Goal: Task Accomplishment & Management: Complete application form

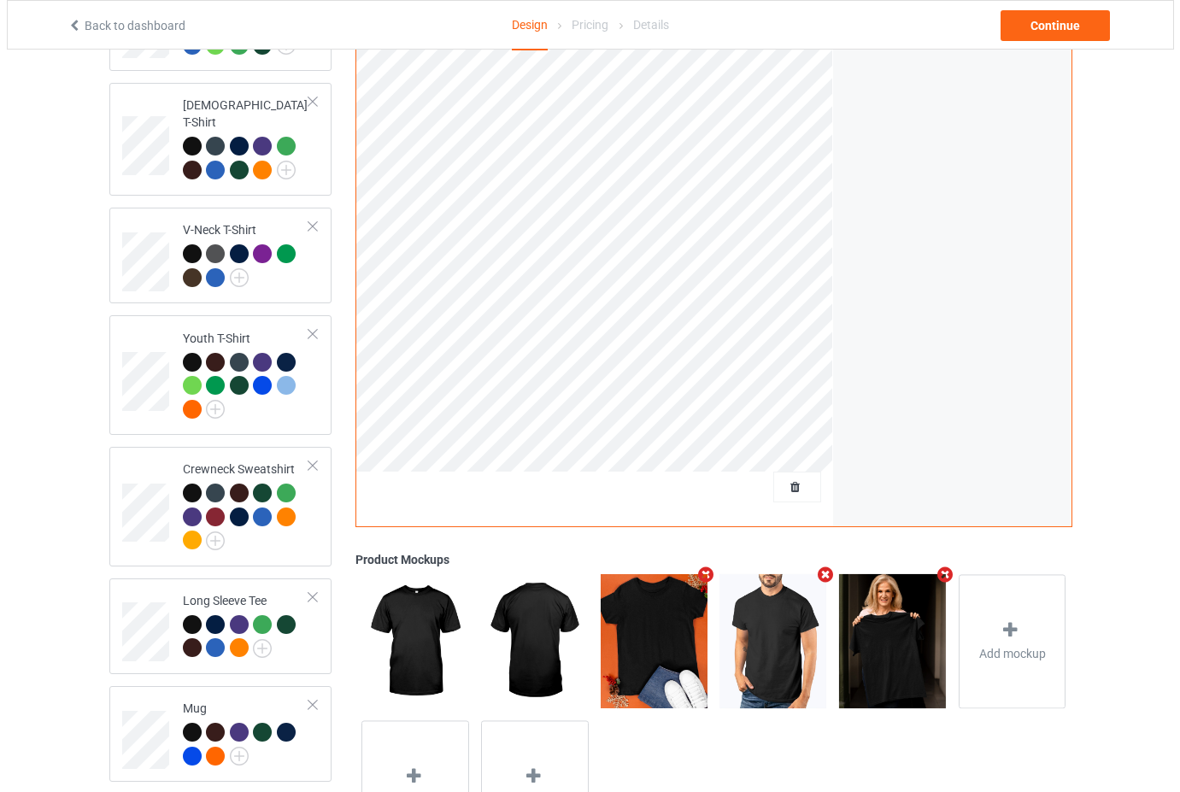
scroll to position [581, 0]
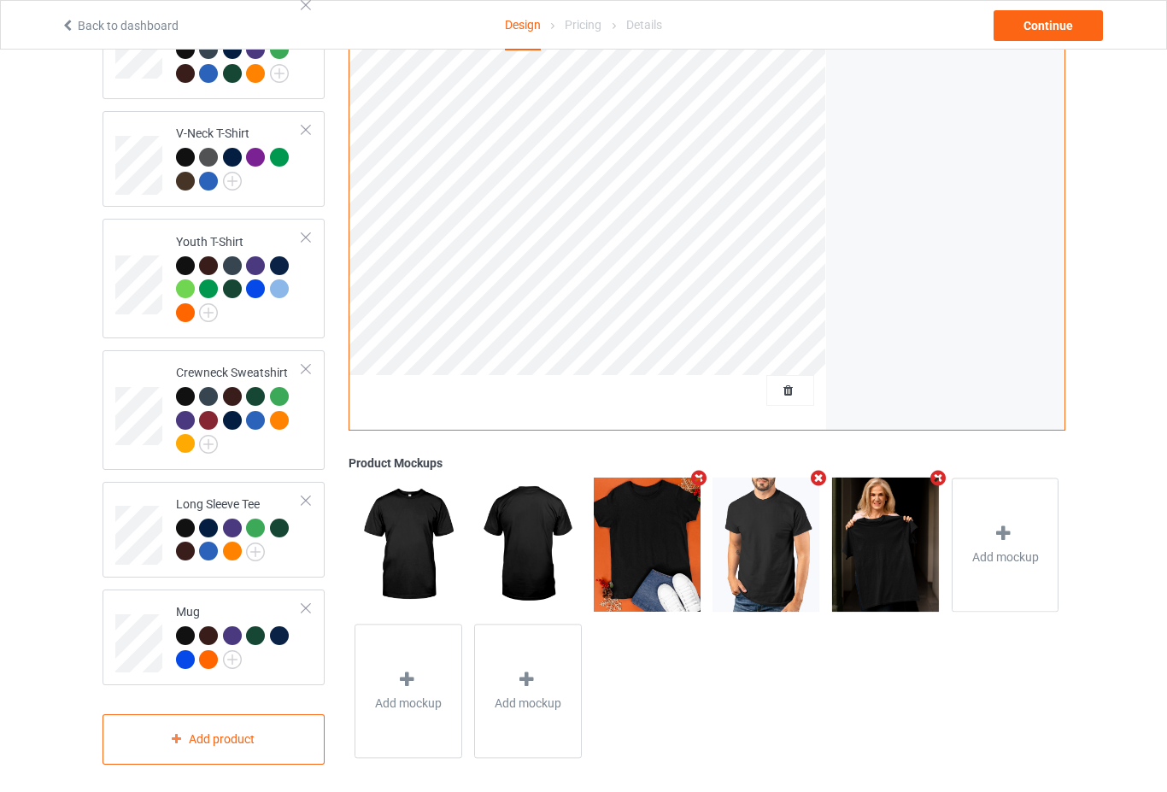
click at [822, 471] on icon "Remove mockup" at bounding box center [818, 479] width 21 height 18
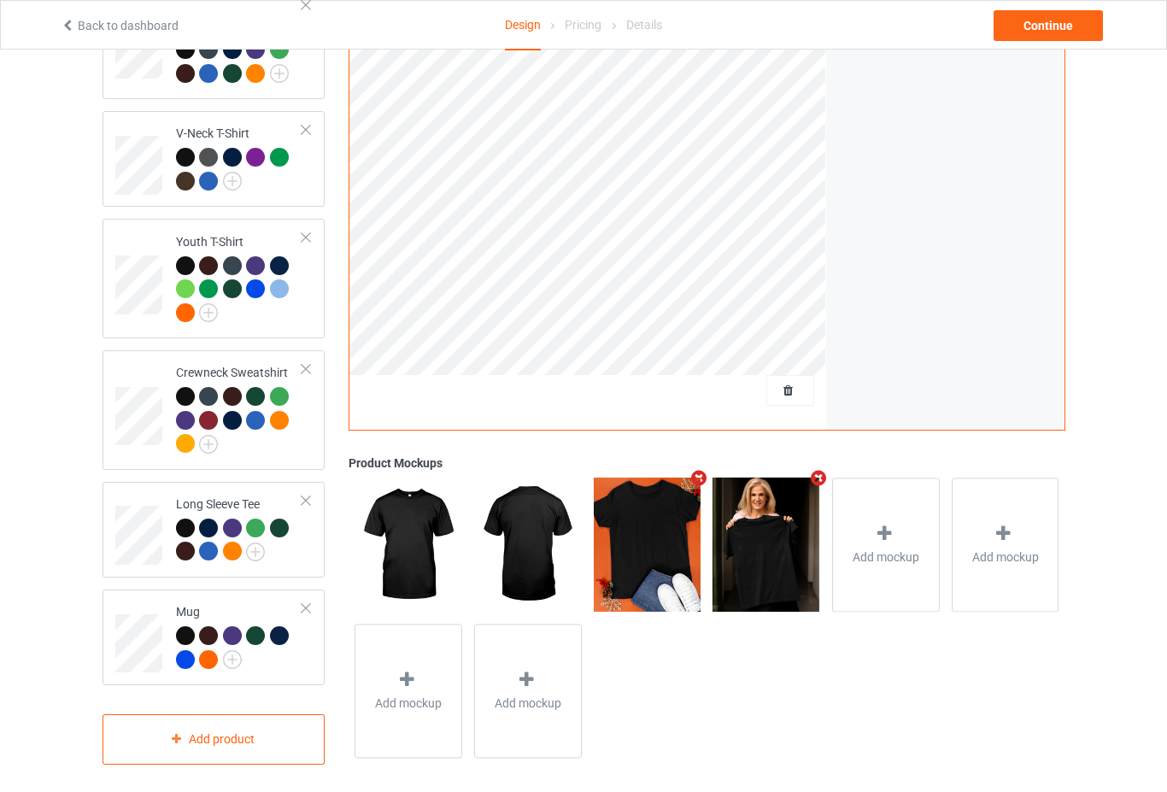
click at [822, 471] on icon "Remove mockup" at bounding box center [818, 479] width 21 height 18
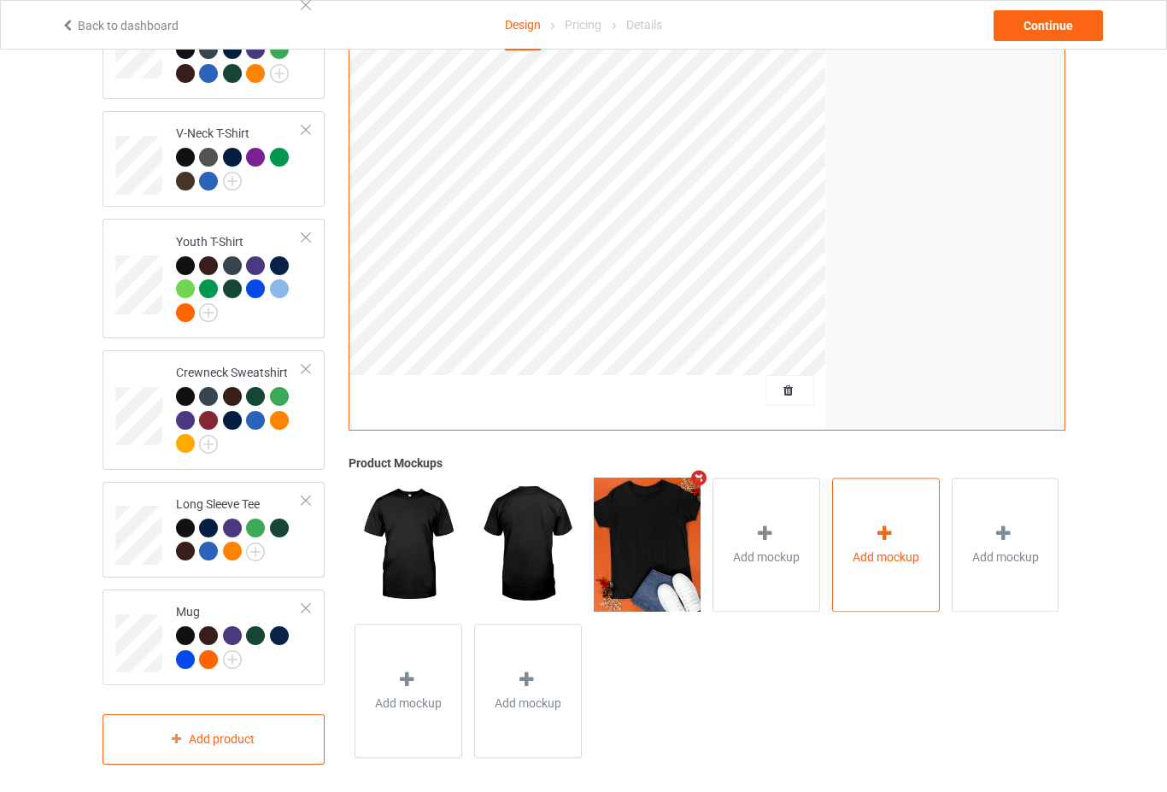
click at [881, 526] on icon at bounding box center [884, 535] width 21 height 18
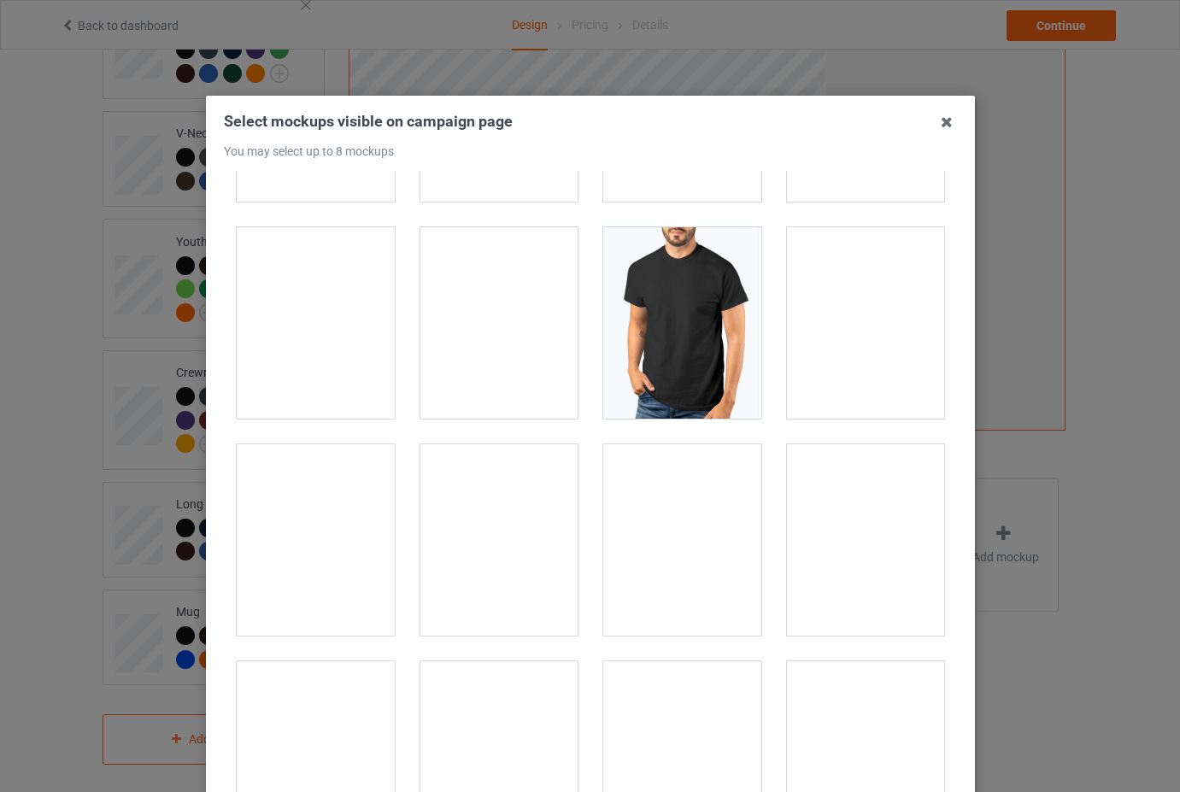
scroll to position [3333, 0]
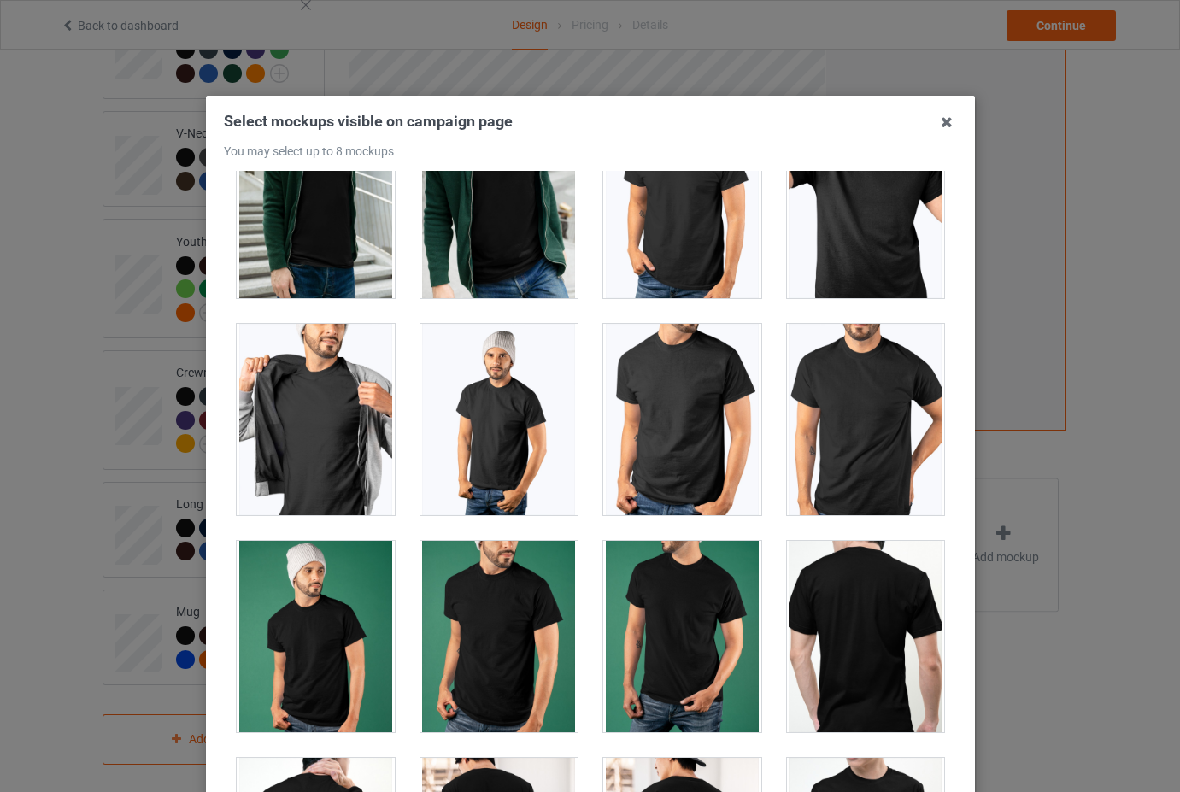
click at [842, 391] on div at bounding box center [865, 419] width 158 height 191
click at [855, 400] on div at bounding box center [865, 419] width 158 height 191
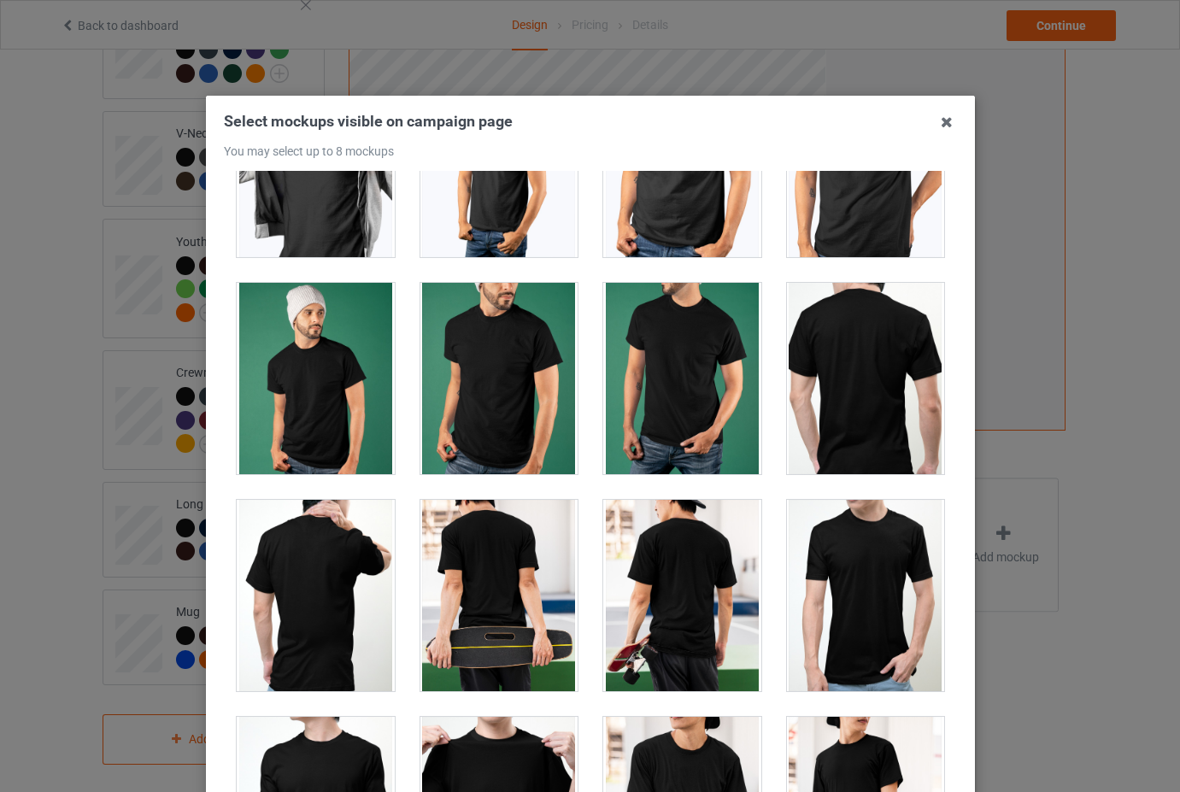
scroll to position [3846, 0]
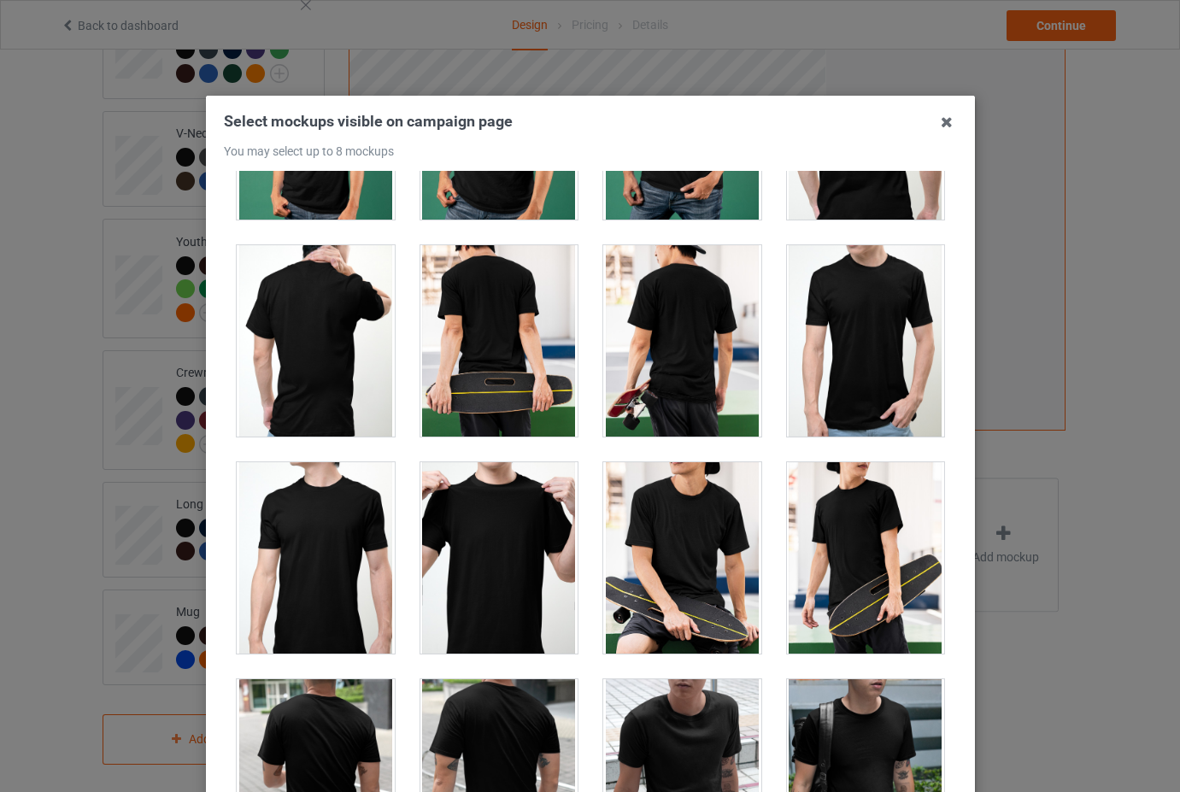
click at [675, 549] on div at bounding box center [682, 557] width 158 height 191
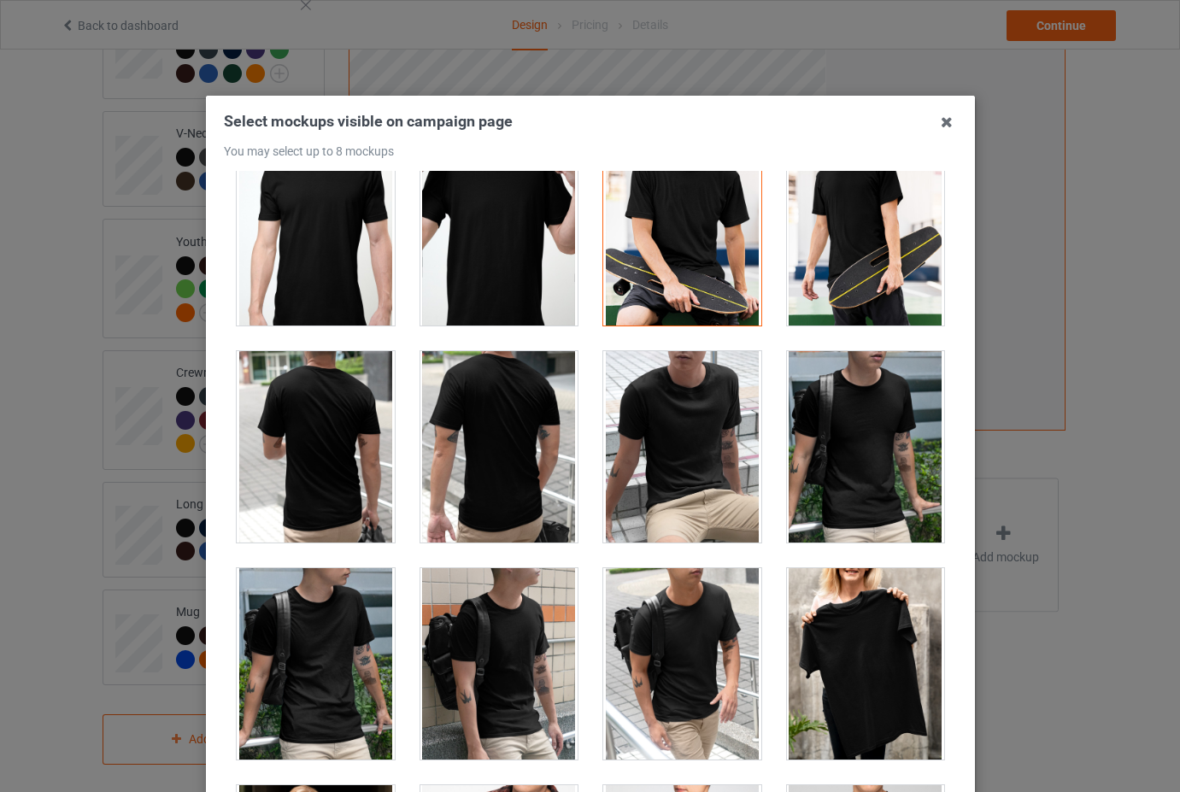
scroll to position [4017, 0]
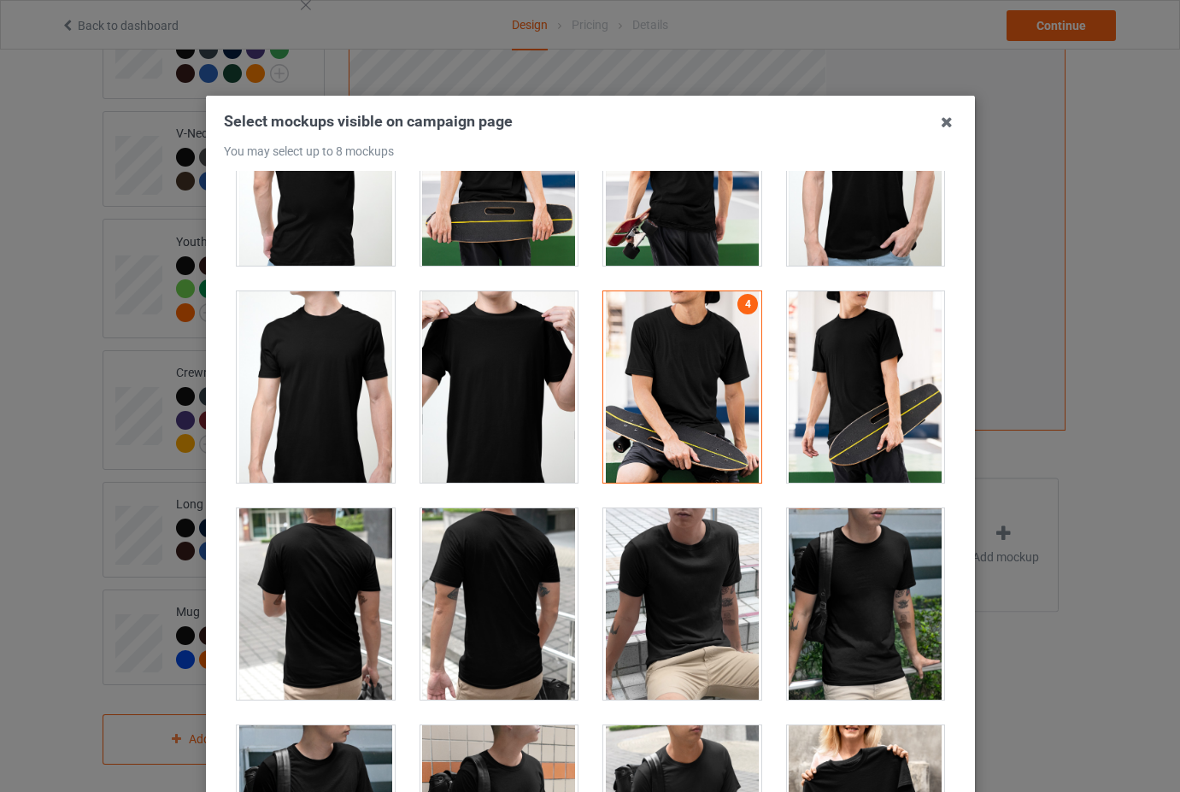
click at [852, 418] on div at bounding box center [865, 386] width 158 height 191
click at [859, 623] on div at bounding box center [865, 604] width 158 height 191
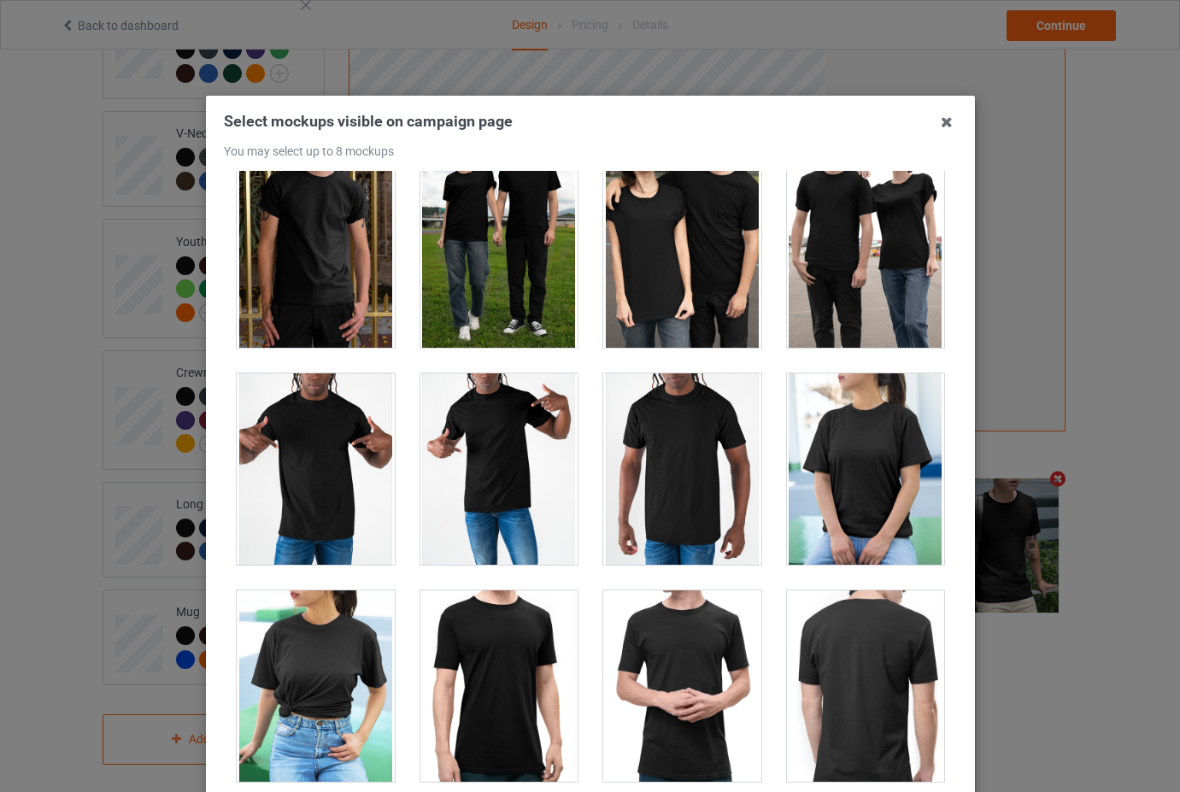
scroll to position [8803, 0]
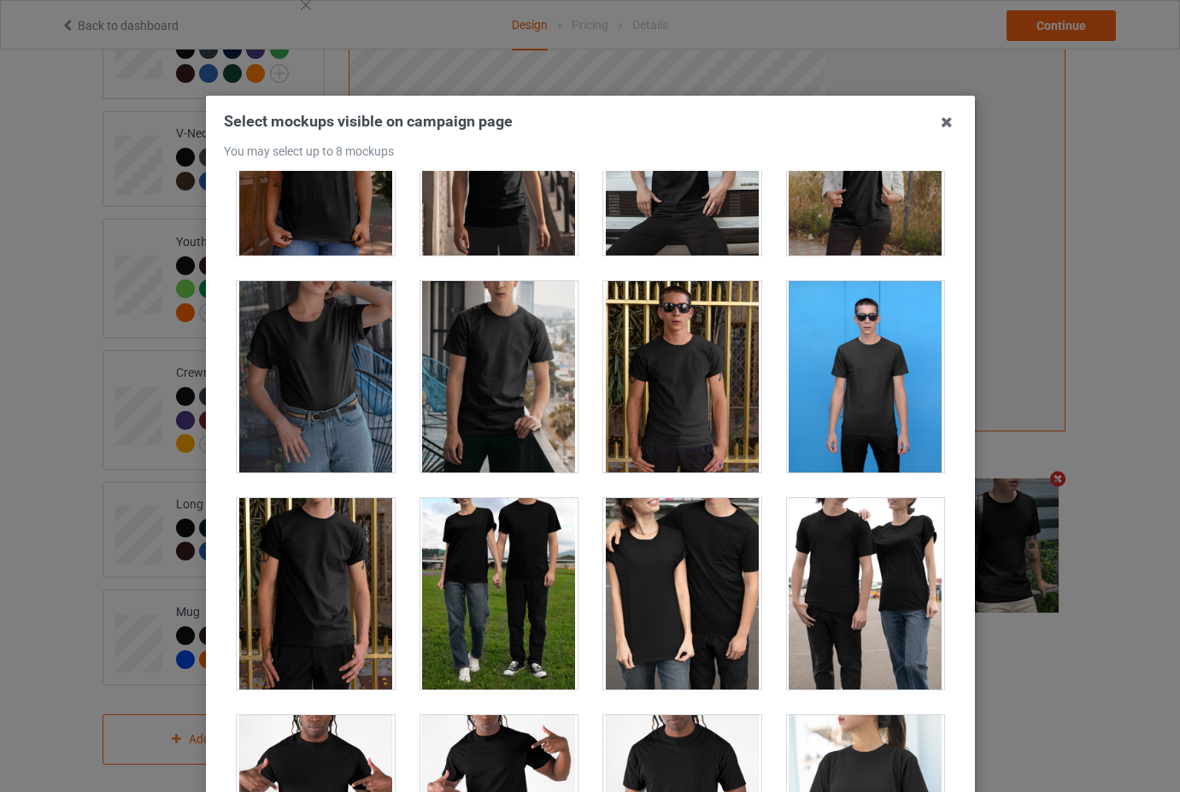
drag, startPoint x: 314, startPoint y: 395, endPoint x: 496, endPoint y: 439, distance: 187.4
click at [314, 394] on div at bounding box center [316, 376] width 158 height 191
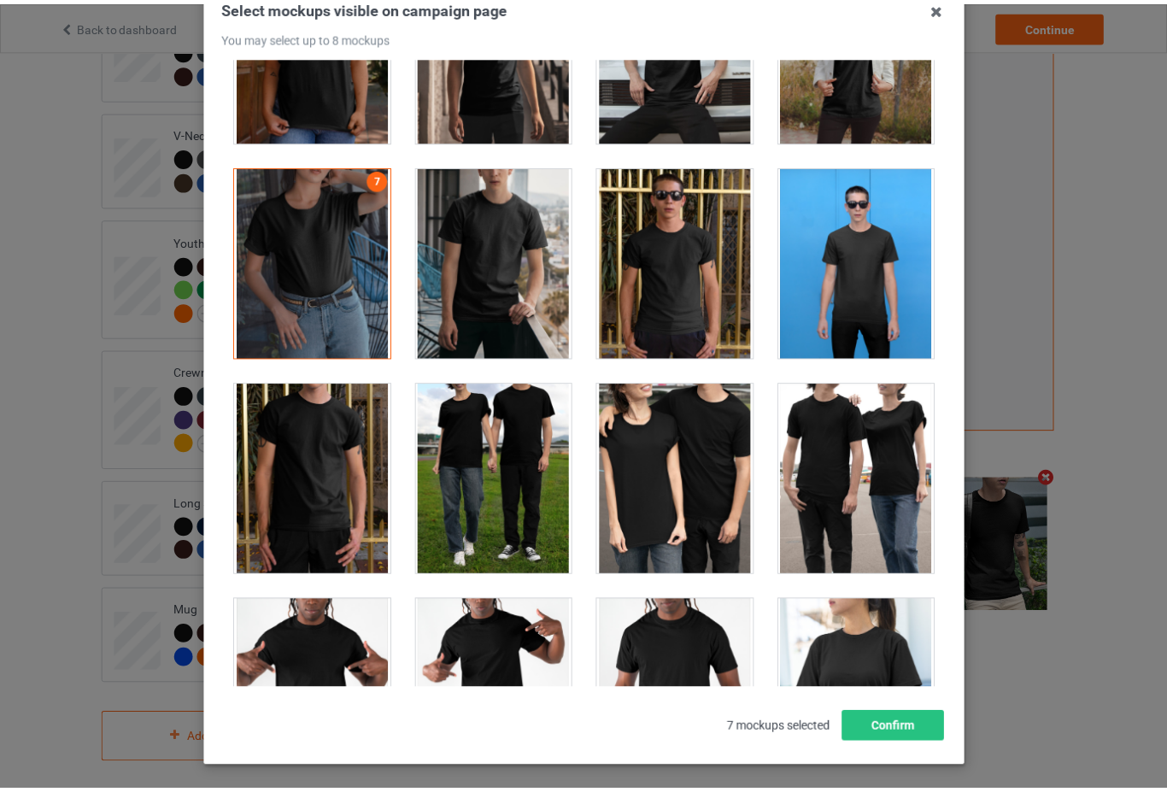
scroll to position [186, 0]
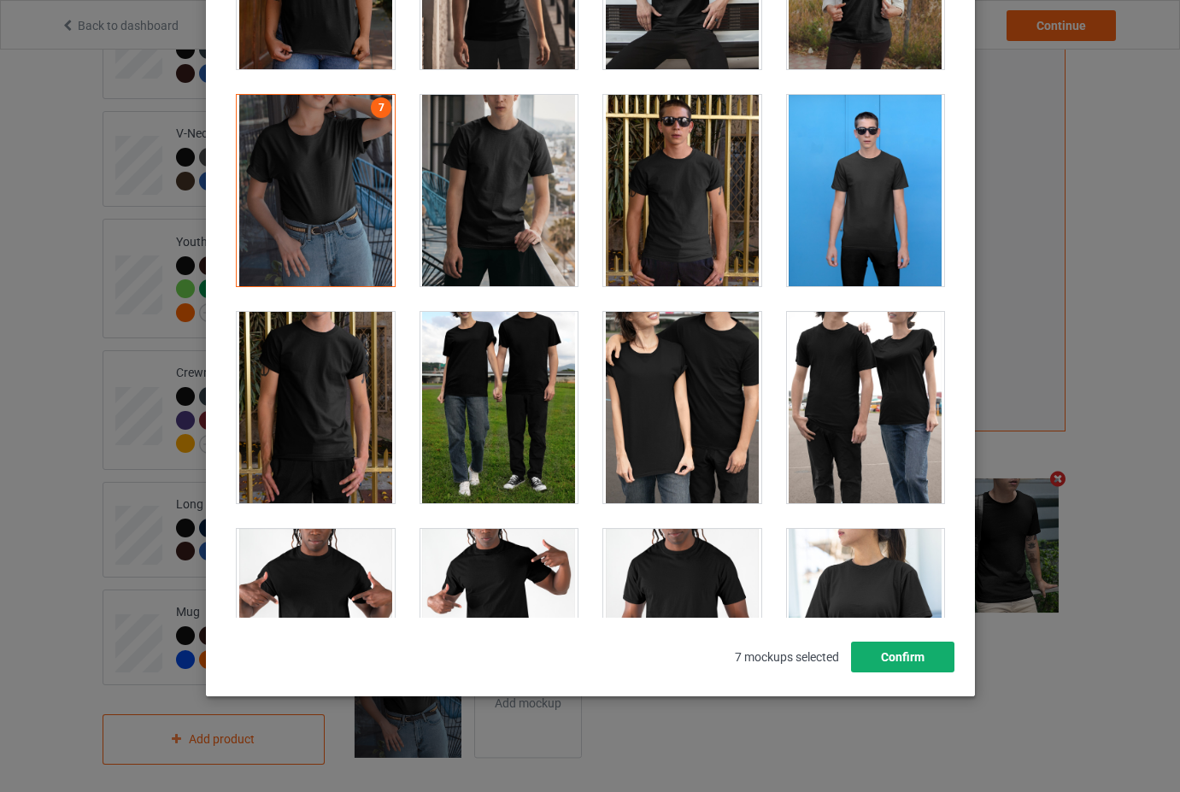
click at [915, 656] on button "Confirm" at bounding box center [901, 657] width 103 height 31
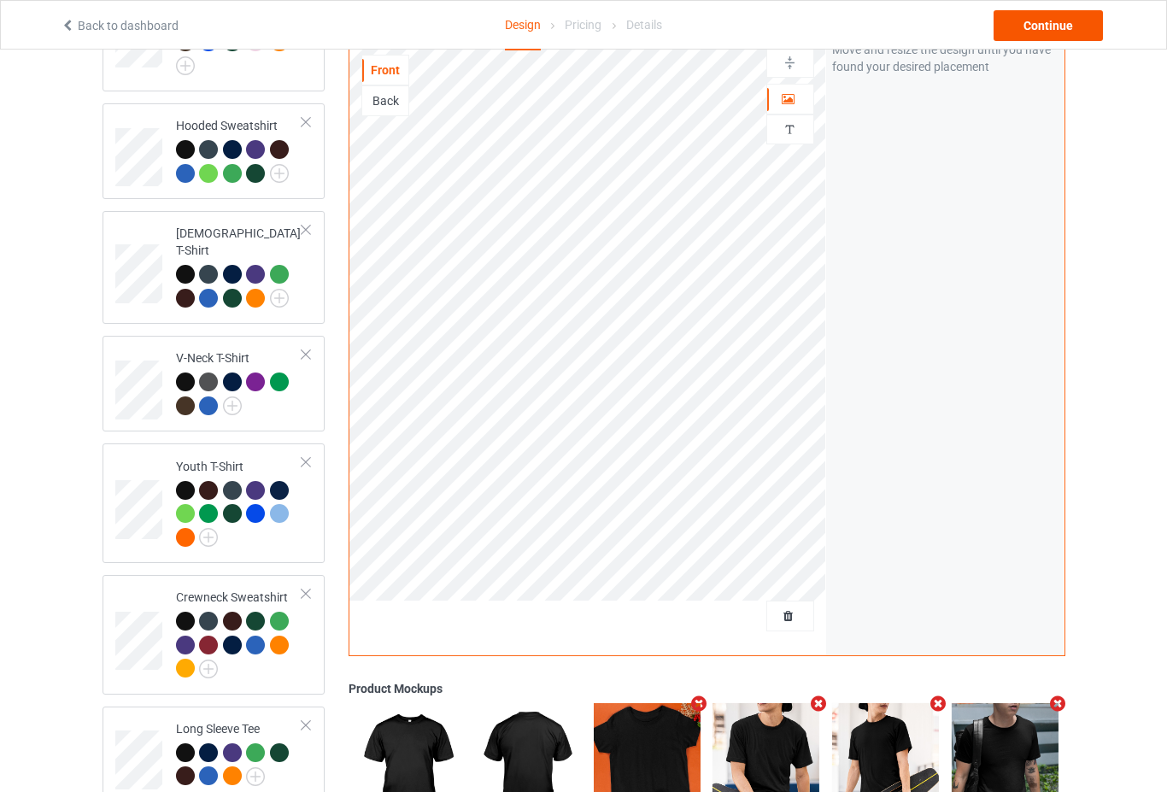
scroll to position [154, 0]
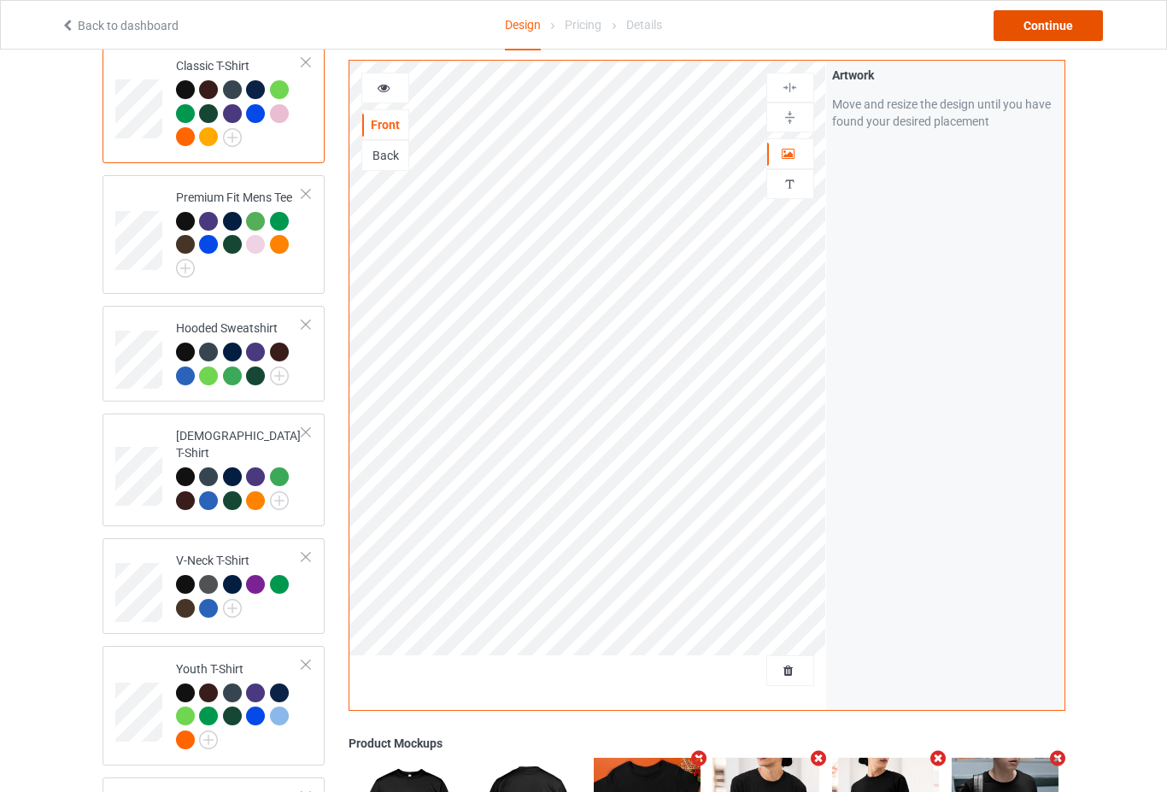
click at [1067, 32] on div "Continue" at bounding box center [1048, 25] width 109 height 31
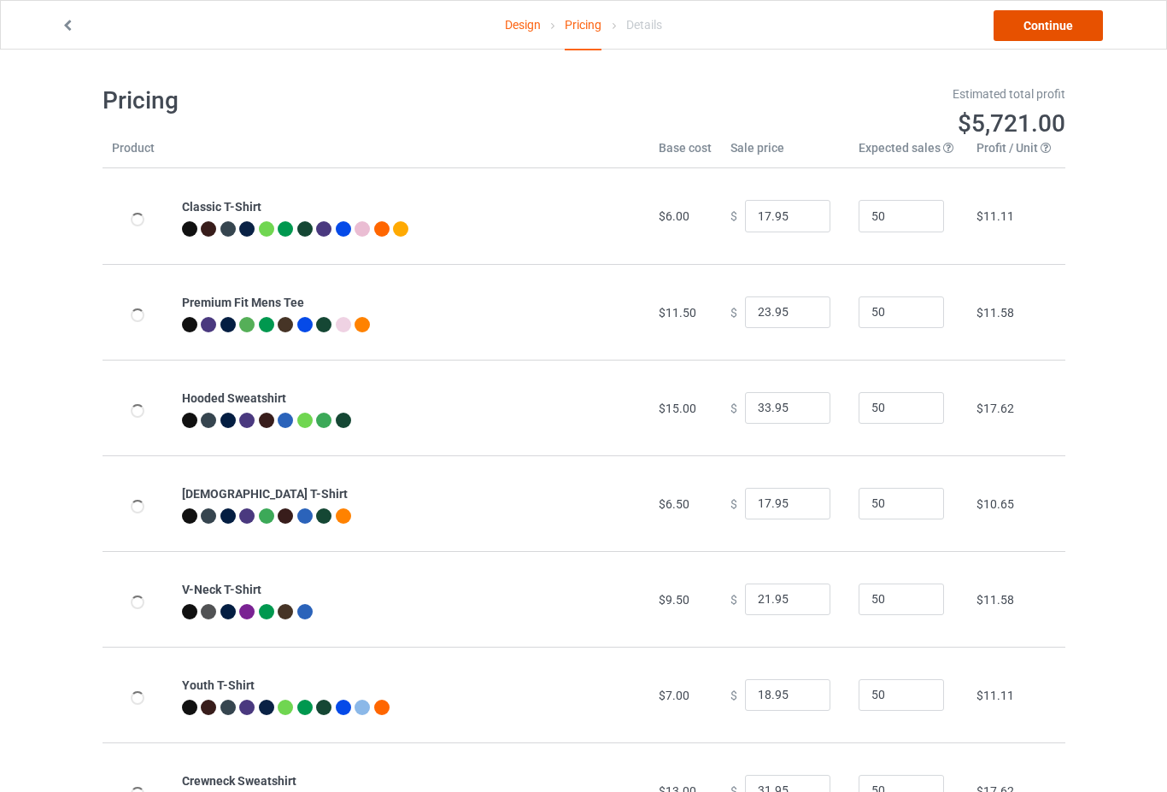
click at [1050, 22] on link "Continue" at bounding box center [1048, 25] width 109 height 31
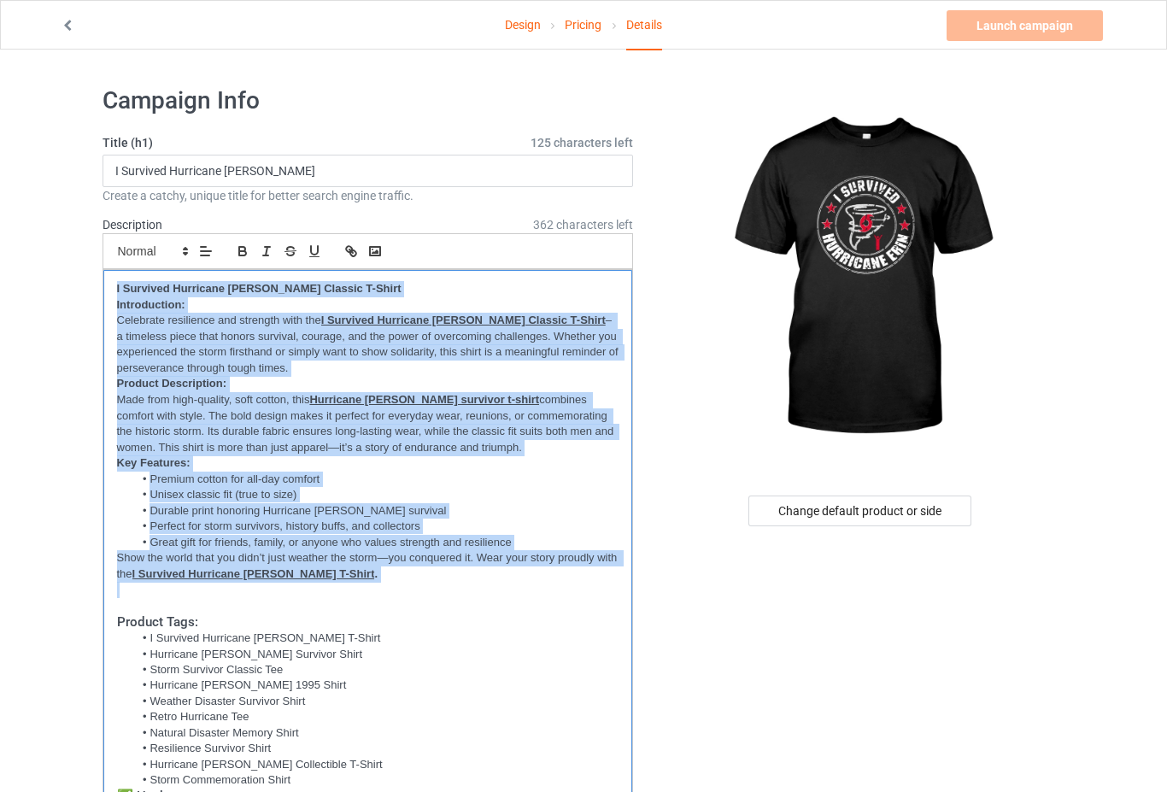
drag, startPoint x: 297, startPoint y: 339, endPoint x: 11, endPoint y: 194, distance: 320.3
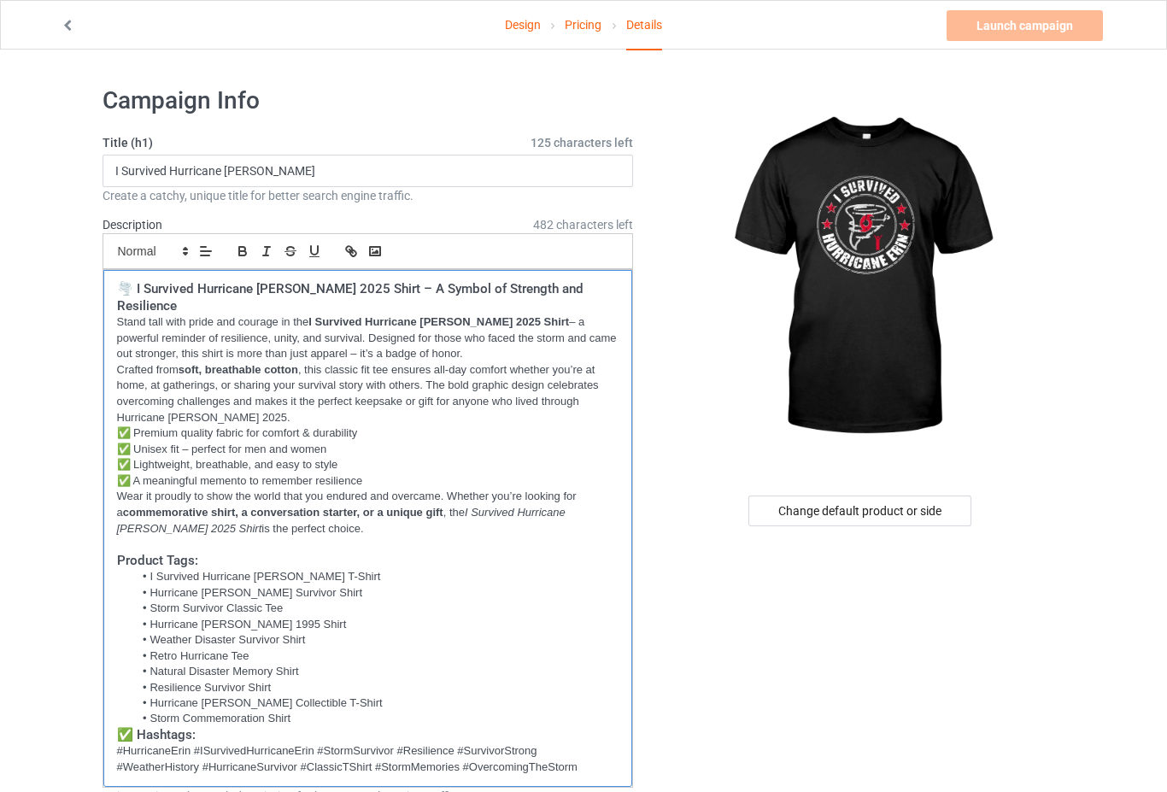
scroll to position [342, 0]
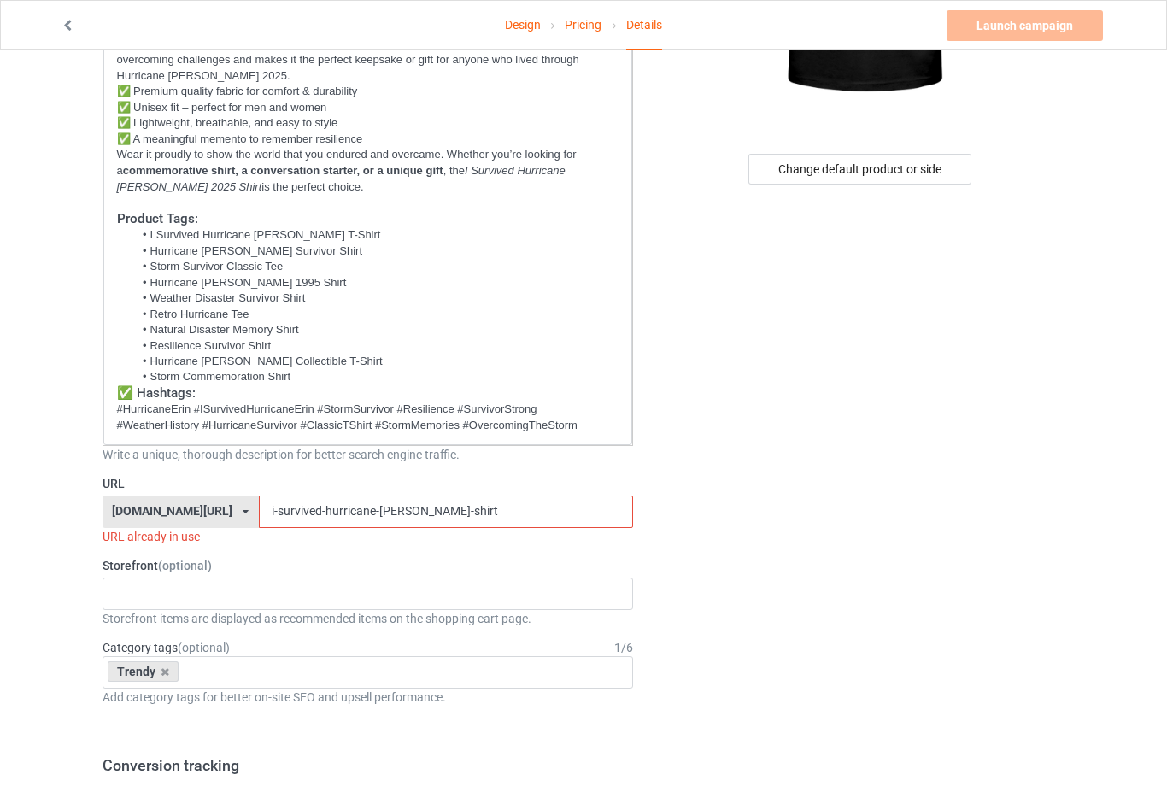
click at [386, 497] on input "i-survived-hurricane-[PERSON_NAME]-shirt" at bounding box center [446, 512] width 374 height 32
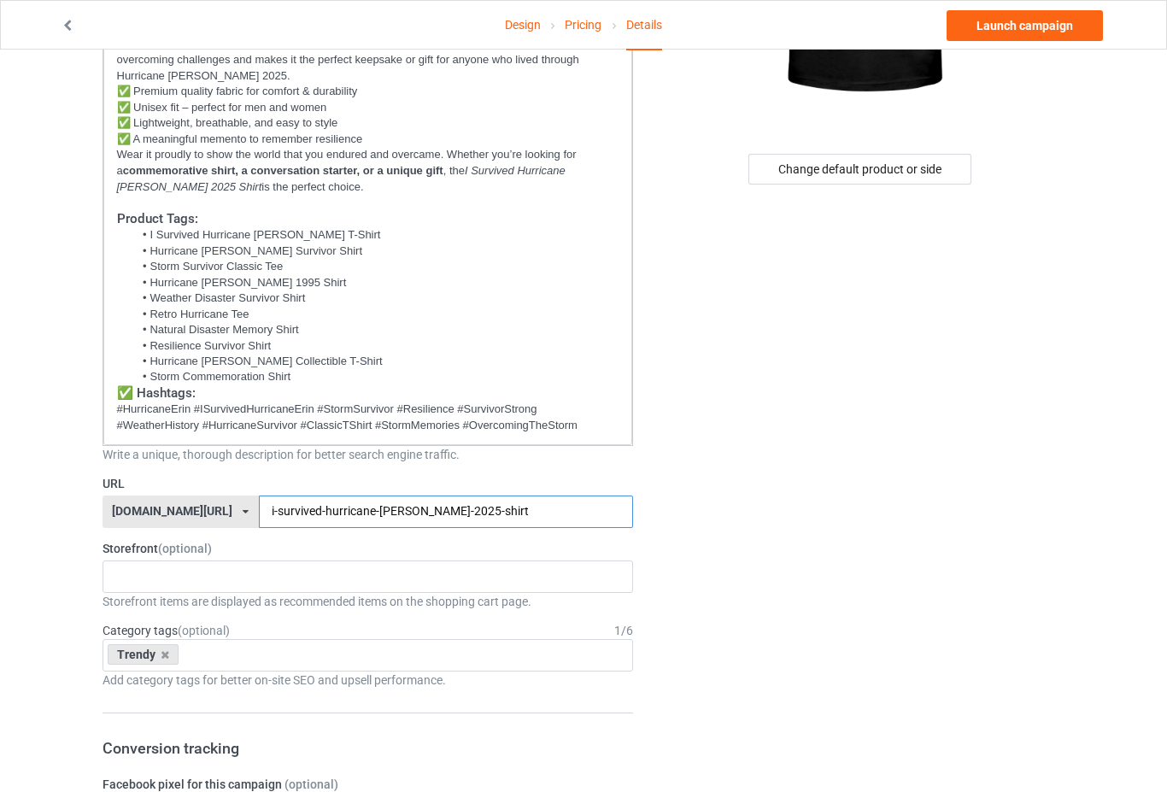
click at [570, 496] on input "i-survived-hurricane-[PERSON_NAME]-2025-shirt" at bounding box center [446, 512] width 374 height 32
type input "i-survived-hurricane-[PERSON_NAME]-2025-shirt"
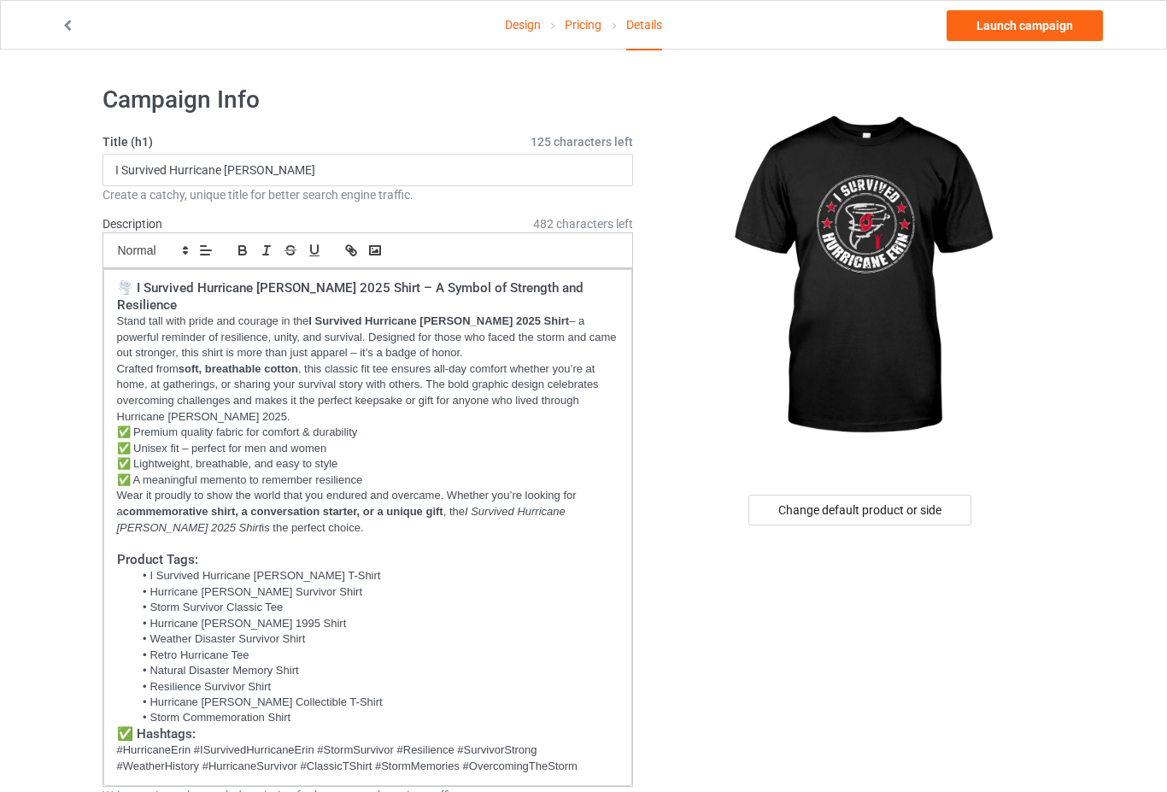
scroll to position [0, 0]
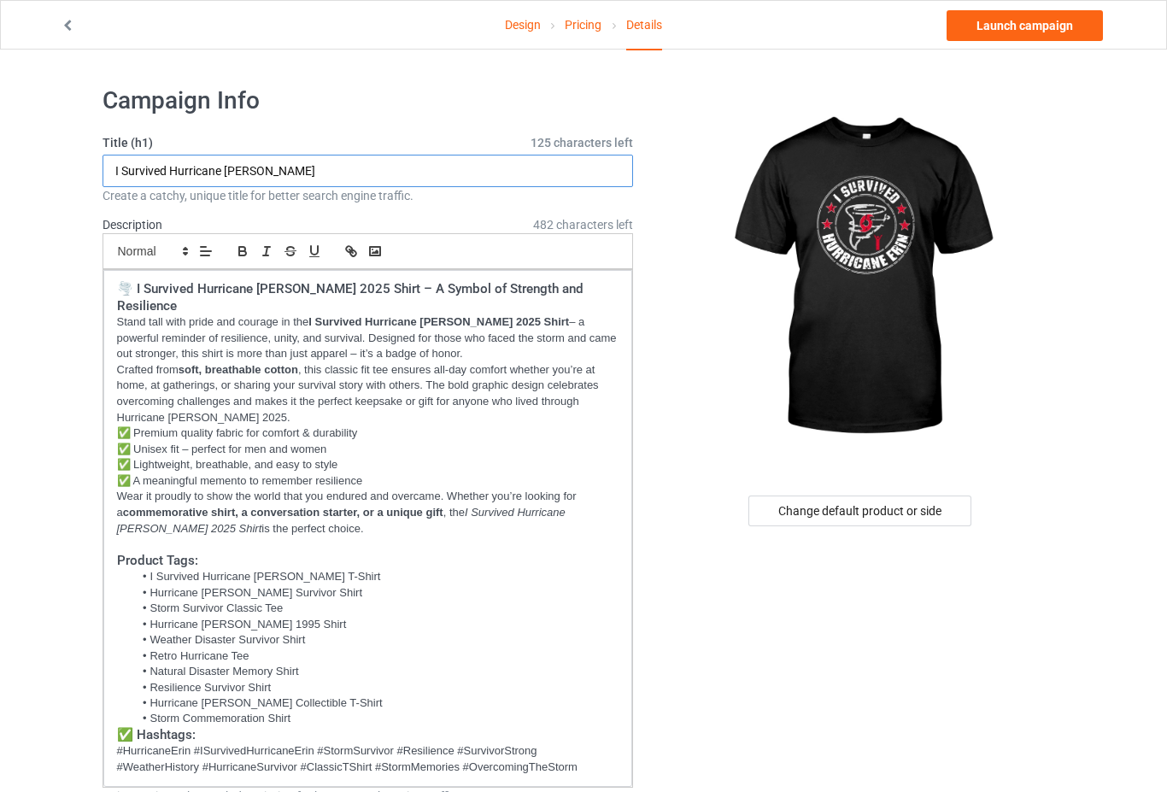
click at [289, 162] on input "I Survived Hurricane [PERSON_NAME]" at bounding box center [369, 171] width 532 height 32
type input "I Survived Hurricane [PERSON_NAME] 2025 Shirt"
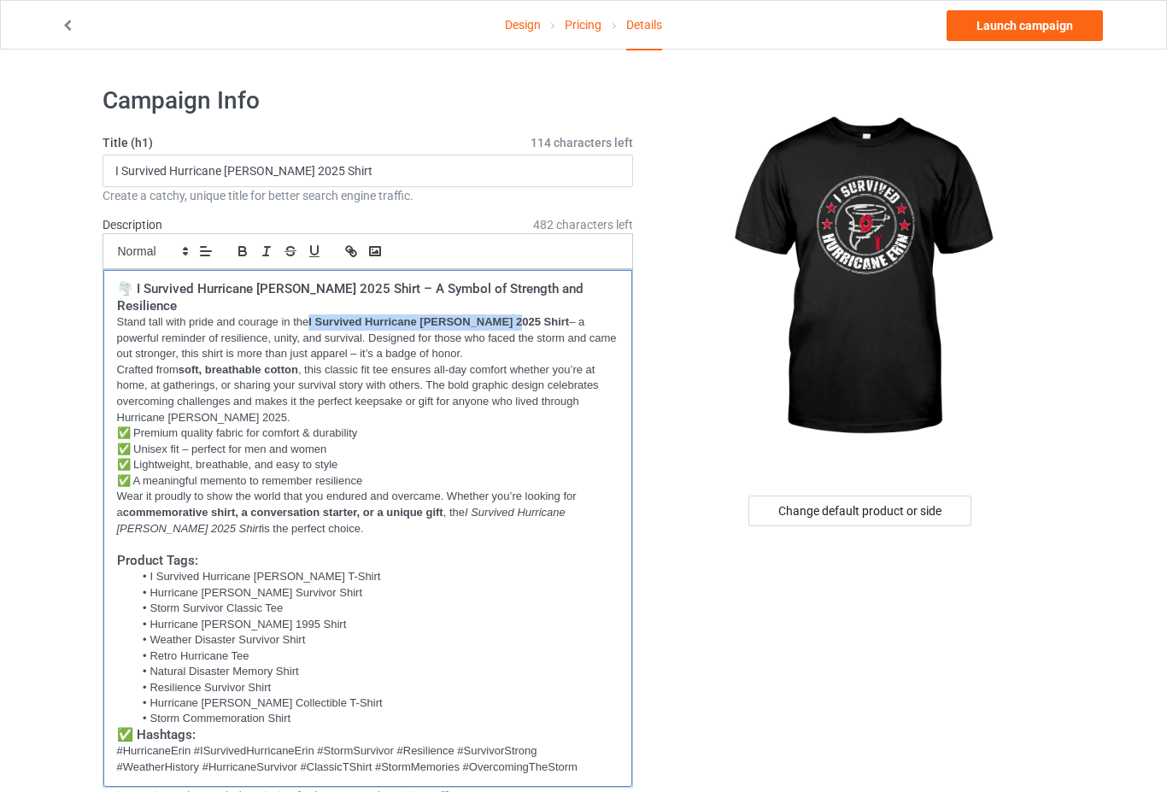
drag, startPoint x: 313, startPoint y: 306, endPoint x: 501, endPoint y: 305, distance: 188.0
click at [501, 315] on p "Stand tall with pride and courage in the I Survived Hurricane [PERSON_NAME] 202…" at bounding box center [368, 339] width 503 height 48
click at [352, 256] on icon "button" at bounding box center [353, 253] width 6 height 6
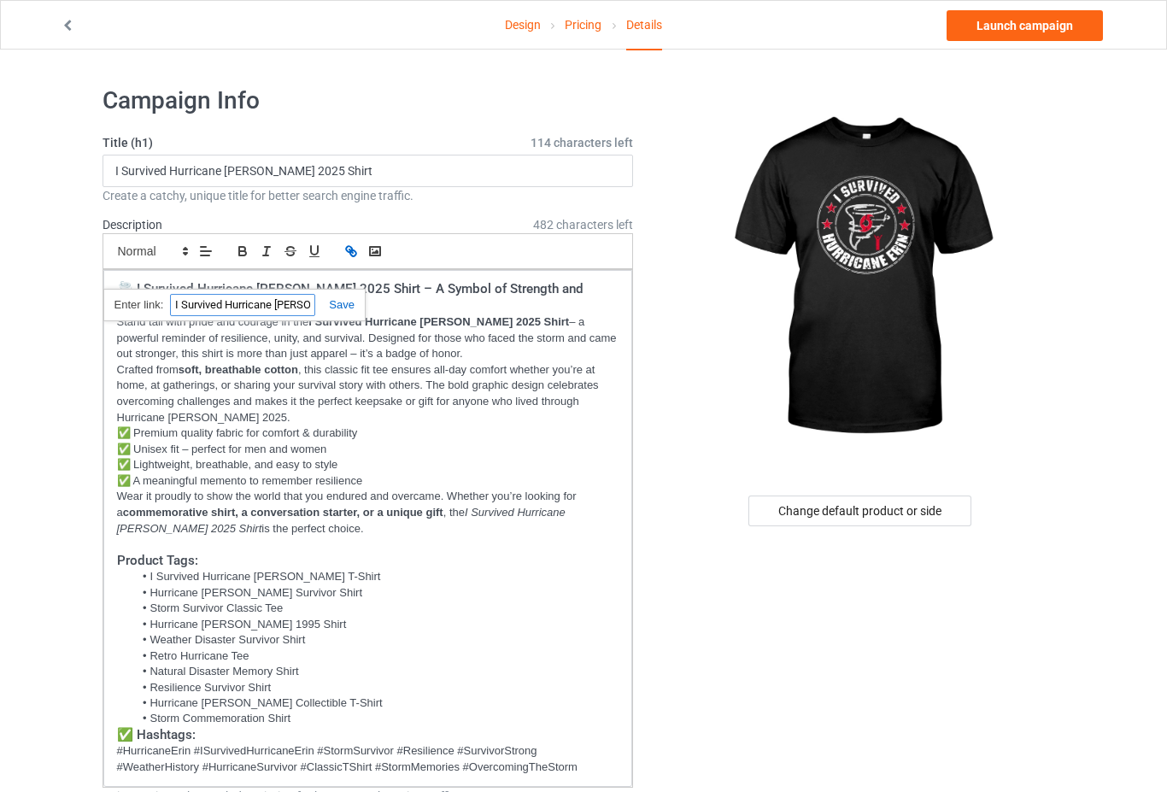
paste input "[URL][DOMAIN_NAME]"
type input "[URL][DOMAIN_NAME]"
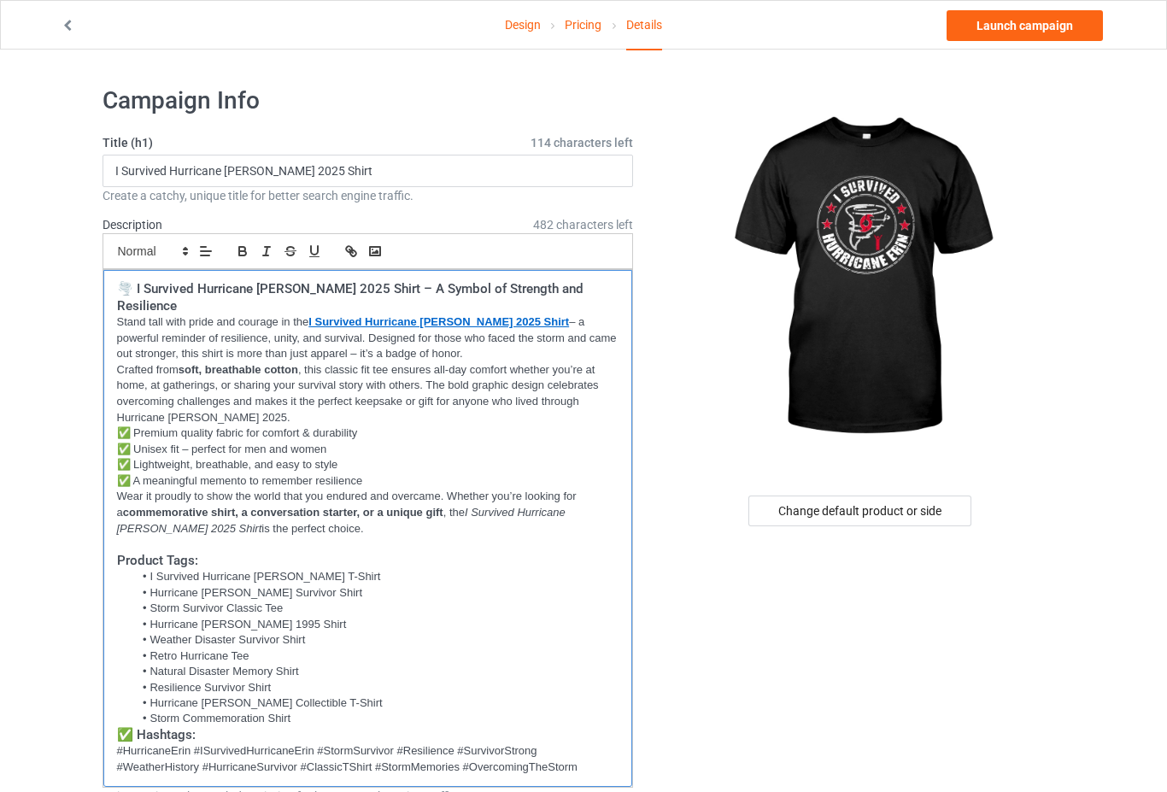
click at [507, 362] on p "Crafted from soft, breathable cotton , this classic fit tee ensures all-day com…" at bounding box center [368, 393] width 503 height 63
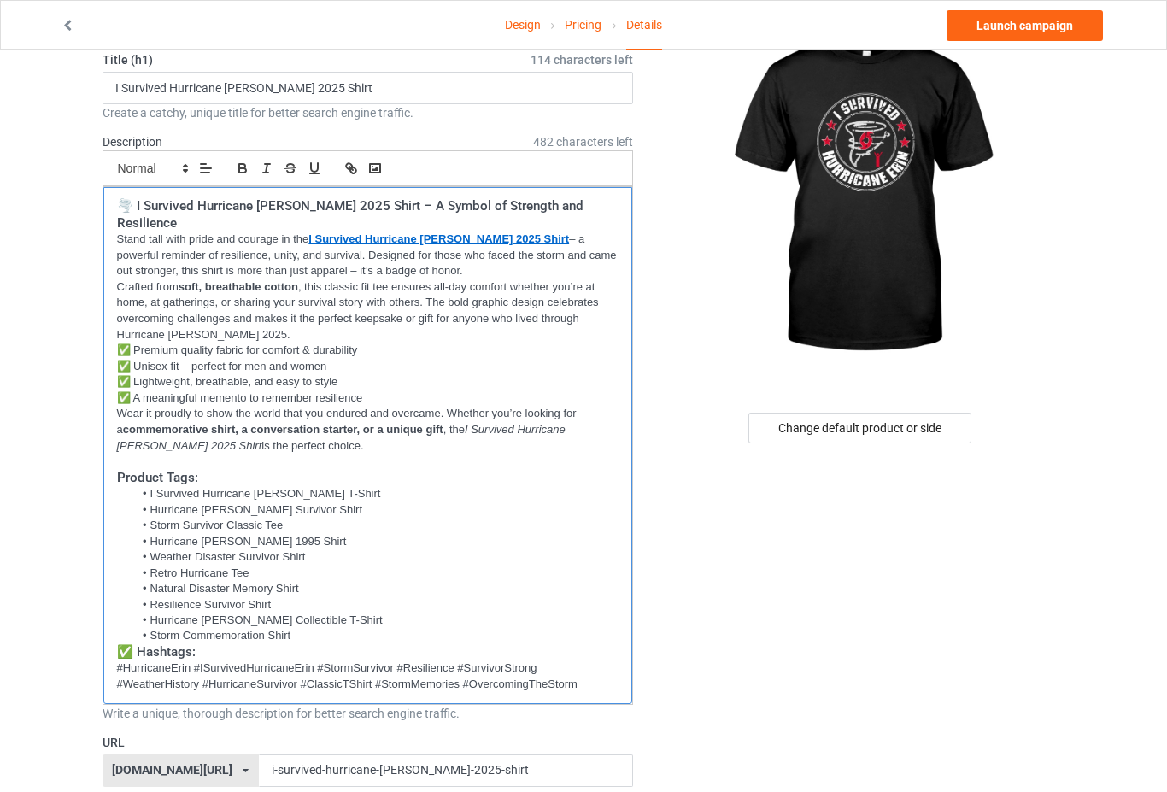
scroll to position [256, 0]
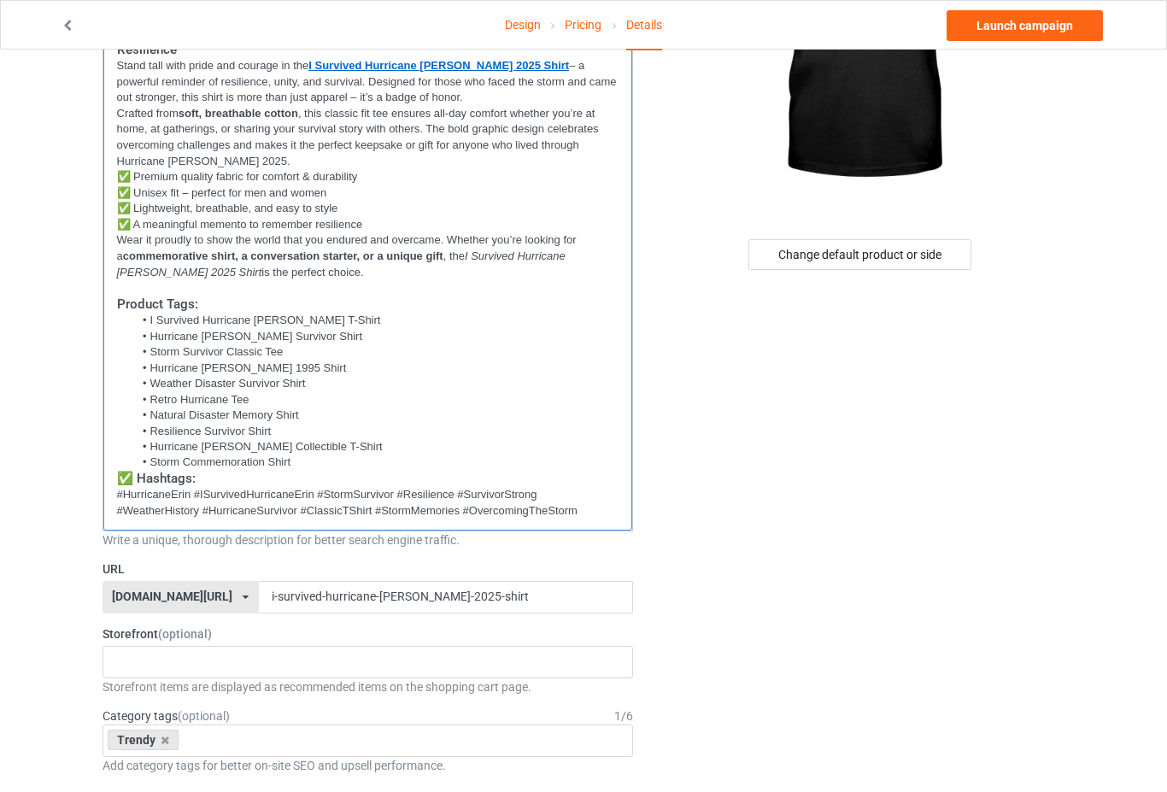
click at [244, 361] on li "Hurricane [PERSON_NAME] 1995 Shirt" at bounding box center [375, 368] width 485 height 15
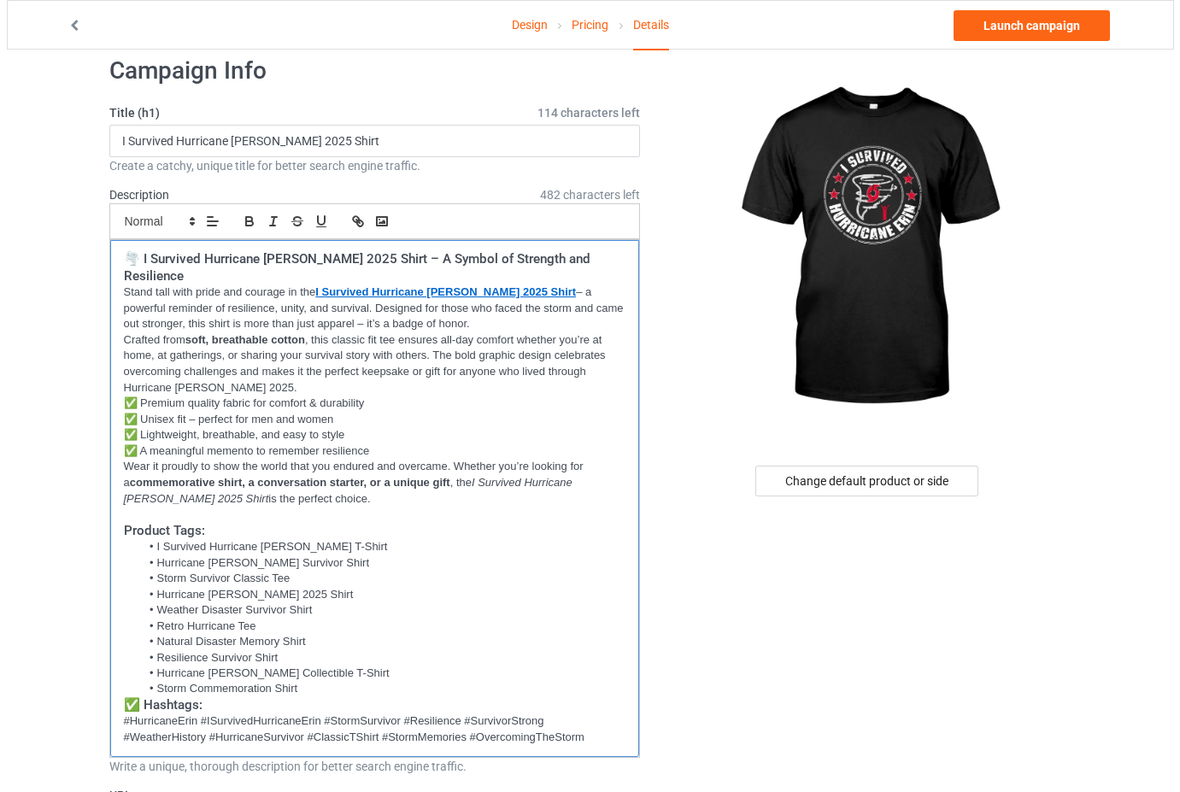
scroll to position [0, 0]
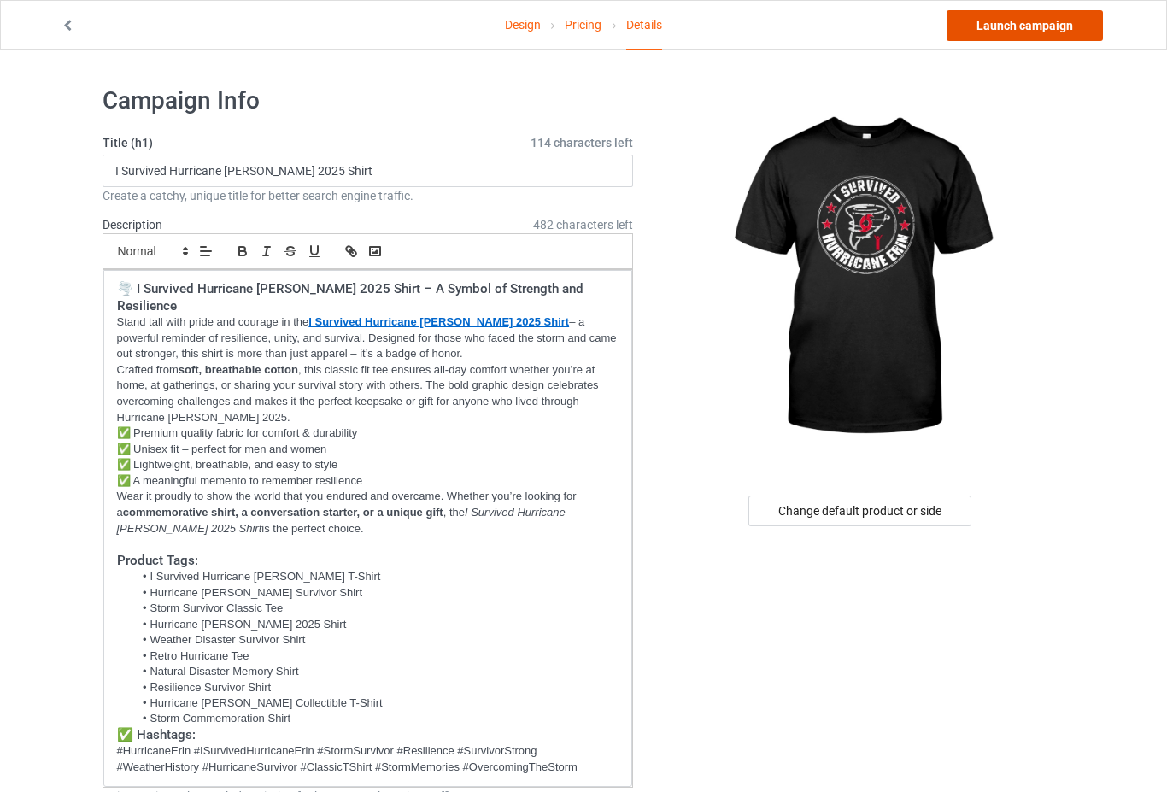
click at [1043, 32] on link "Launch campaign" at bounding box center [1025, 25] width 156 height 31
